Goal: Task Accomplishment & Management: Complete application form

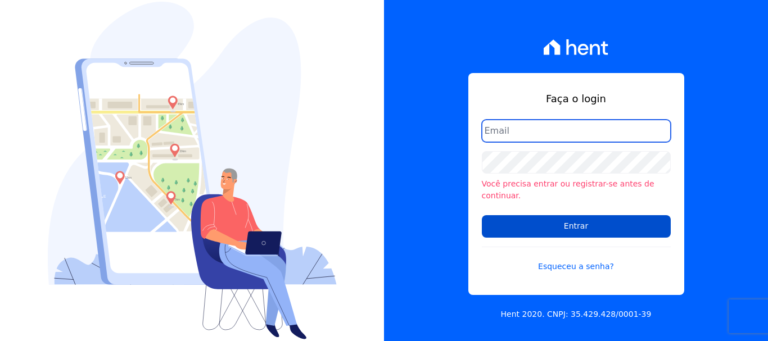
type input "rodrigo.villalva@grupozarin.com.br"
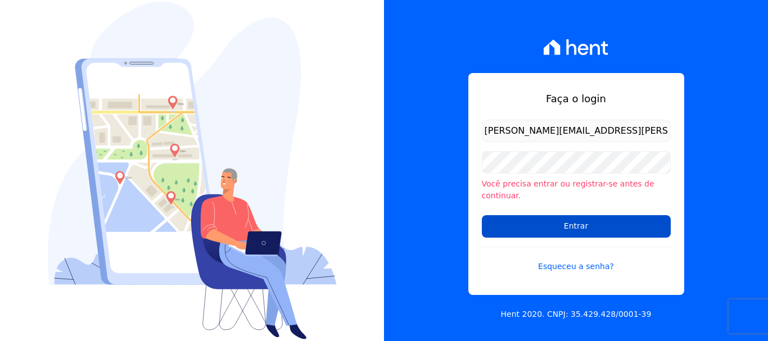
click at [585, 217] on input "Entrar" at bounding box center [576, 226] width 189 height 22
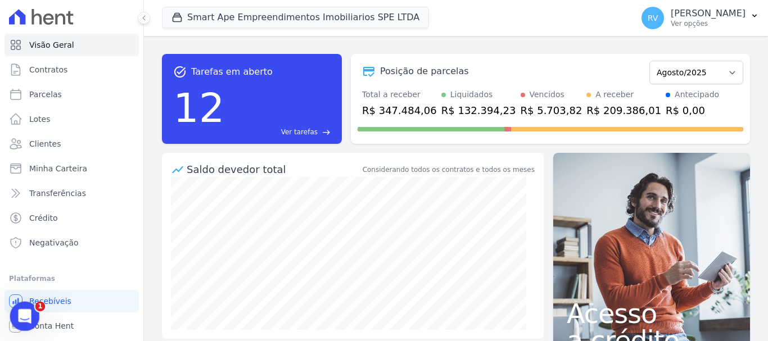
click at [24, 316] on icon "Abertura do Messenger da Intercom" at bounding box center [23, 314] width 8 height 9
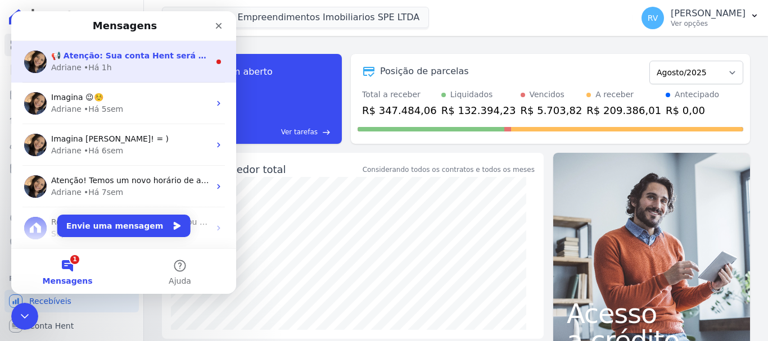
click at [139, 68] on div "Adriane • Há 1h" at bounding box center [130, 68] width 158 height 12
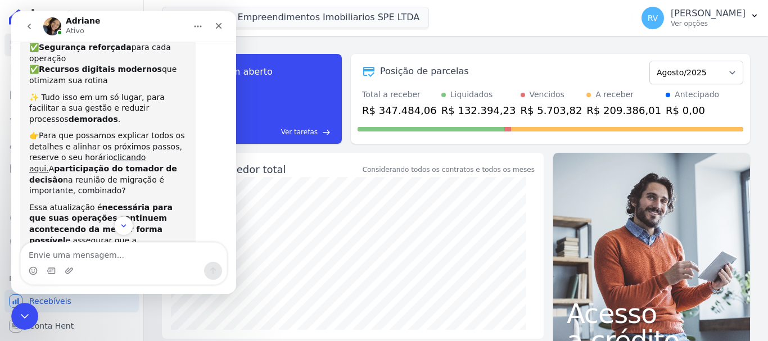
scroll to position [208, 0]
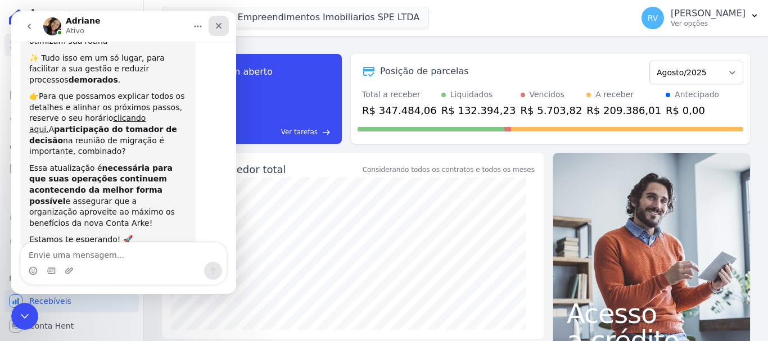
click at [220, 23] on icon "Fechar" at bounding box center [218, 25] width 9 height 9
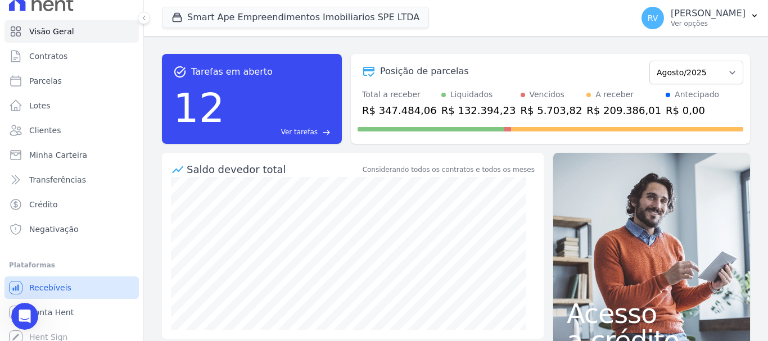
scroll to position [21, 0]
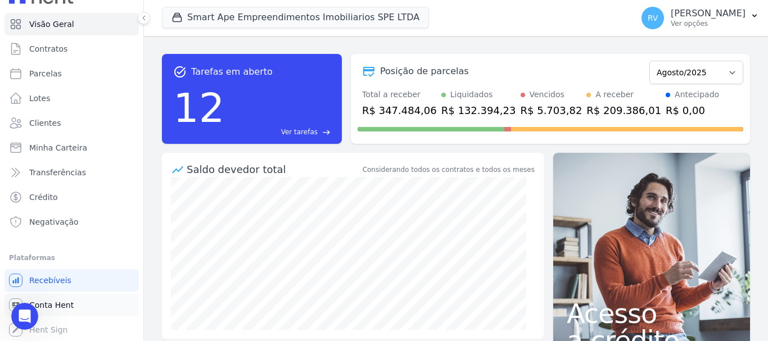
click at [79, 304] on link "Conta Hent" at bounding box center [71, 305] width 134 height 22
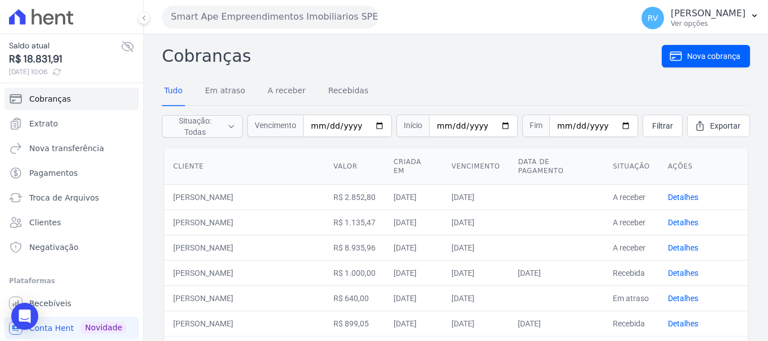
click at [671, 167] on th "Ações" at bounding box center [703, 166] width 89 height 37
click at [622, 167] on th "Situação" at bounding box center [631, 166] width 55 height 37
click at [700, 59] on span "Nova cobrança" at bounding box center [713, 56] width 53 height 11
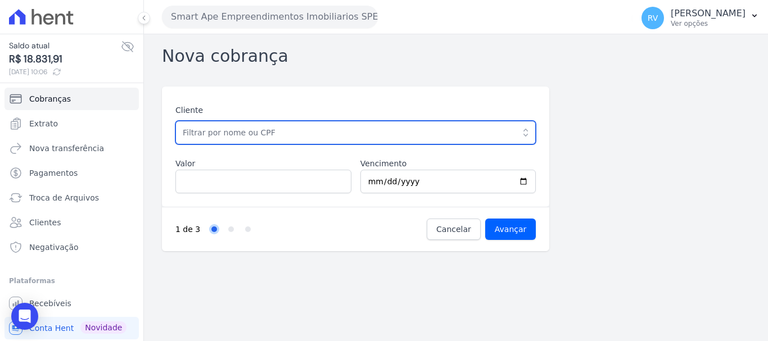
click at [252, 129] on input "text" at bounding box center [355, 133] width 360 height 24
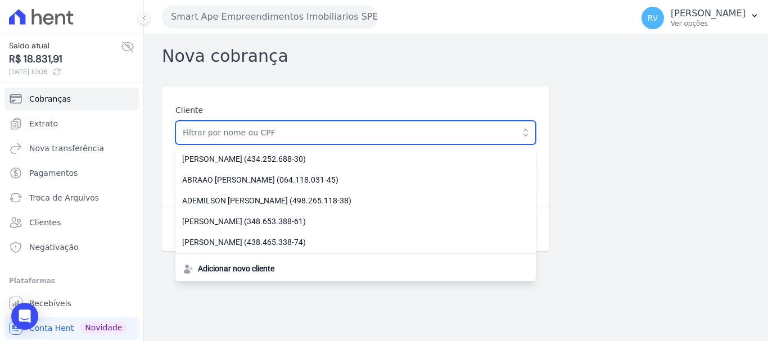
paste input "[PERSON_NAME] [PERSON_NAME] [PERSON_NAME]"
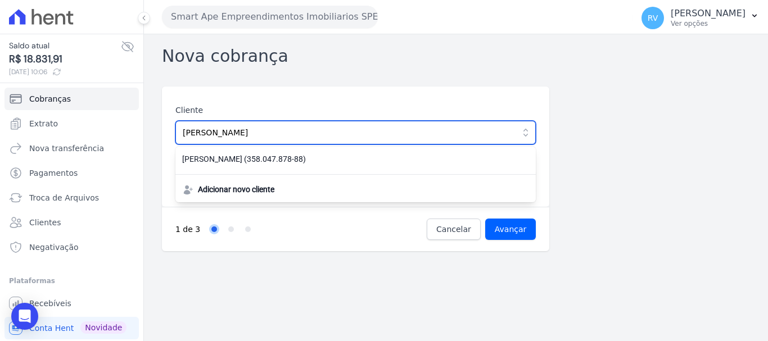
click at [338, 144] on input "[PERSON_NAME] [PERSON_NAME] [PERSON_NAME]" at bounding box center [355, 133] width 360 height 24
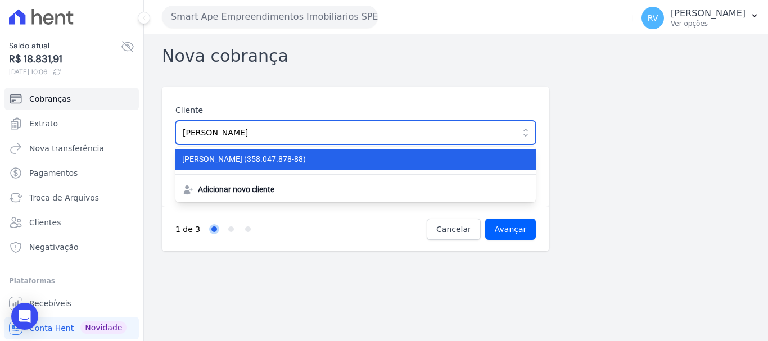
type input "[PERSON_NAME] [PERSON_NAME] [PERSON_NAME]"
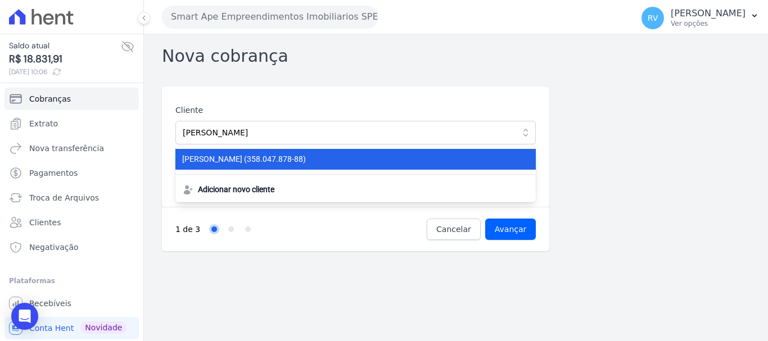
click at [340, 152] on li "KAREN CRISTINA NOGUEIRA DE ANDRADE (358.047.878-88)" at bounding box center [355, 159] width 360 height 21
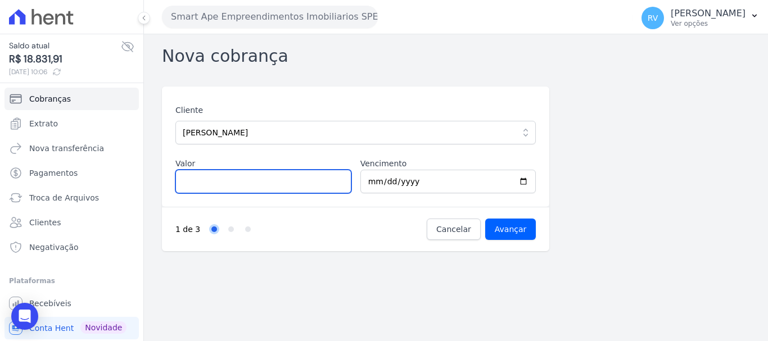
click at [246, 180] on input "Valor" at bounding box center [263, 182] width 176 height 24
paste input "1.50456"
click at [188, 182] on input "1.50456" at bounding box center [263, 182] width 176 height 24
click at [198, 184] on input "150456" at bounding box center [263, 182] width 176 height 24
type input "1504.56"
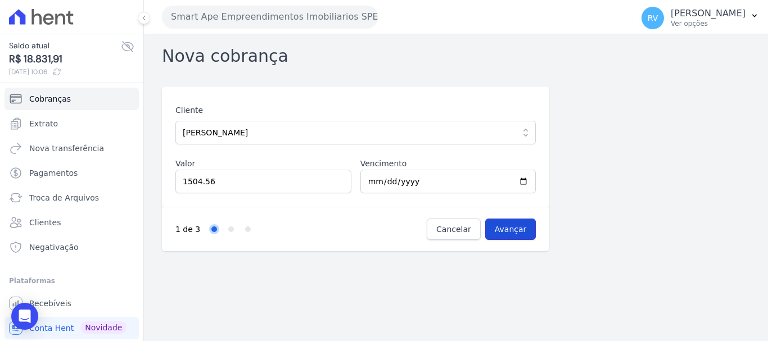
click at [521, 229] on input "Avançar" at bounding box center [510, 229] width 51 height 21
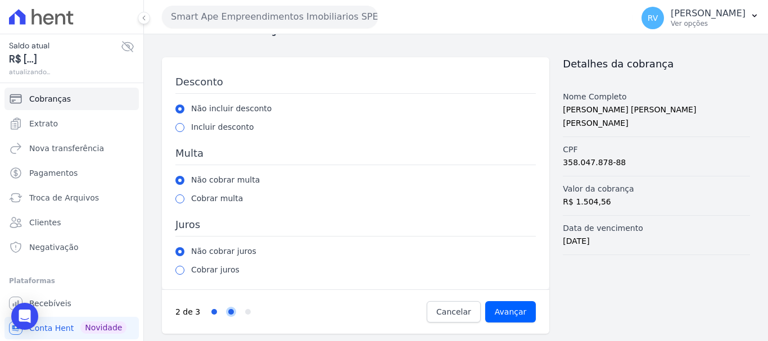
scroll to position [31, 0]
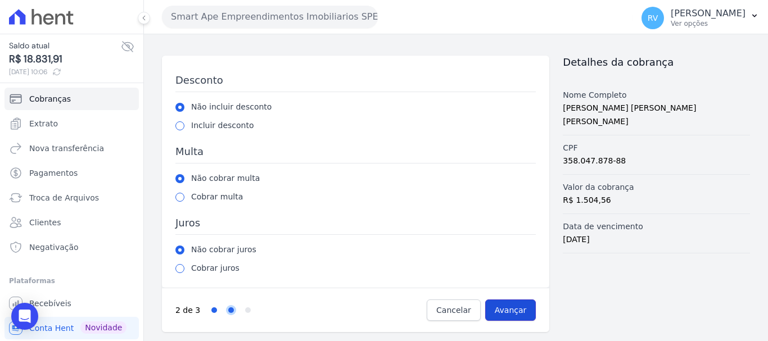
click at [508, 302] on input "Avançar" at bounding box center [510, 310] width 51 height 21
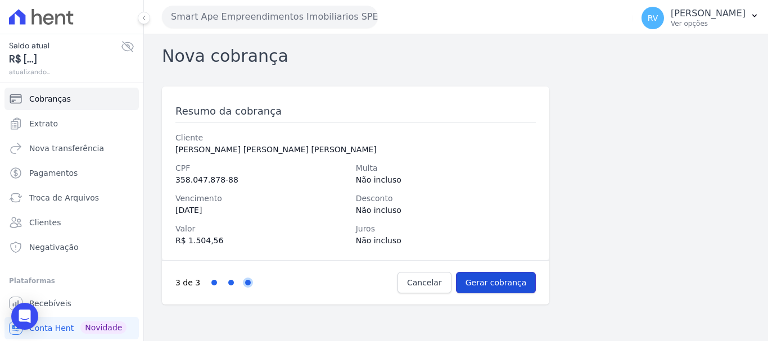
click at [508, 283] on input "Gerar cobrança" at bounding box center [496, 282] width 80 height 21
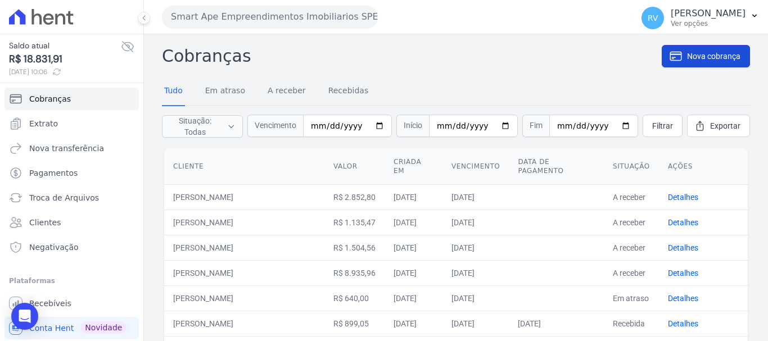
click at [704, 58] on span "Nova cobrança" at bounding box center [713, 56] width 53 height 11
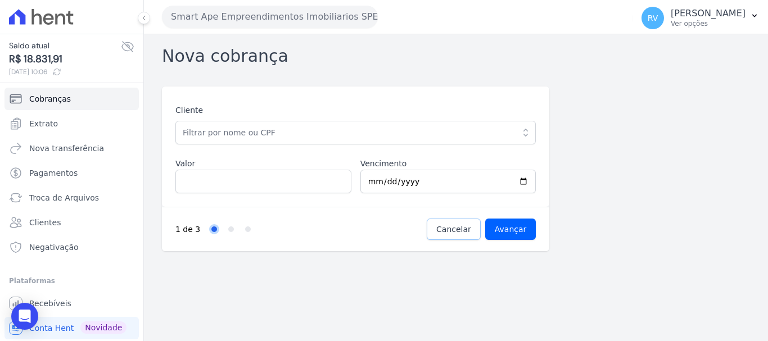
click at [445, 235] on link "Cancelar" at bounding box center [454, 229] width 54 height 21
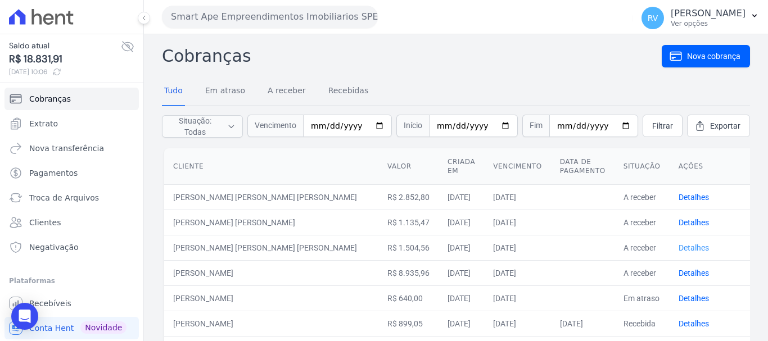
click at [678, 251] on link "Detalhes" at bounding box center [693, 247] width 30 height 9
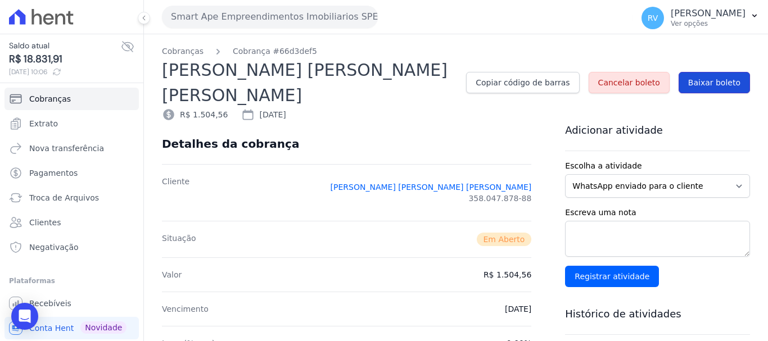
click at [724, 87] on span "Baixar boleto" at bounding box center [714, 82] width 52 height 11
